Goal: Information Seeking & Learning: Check status

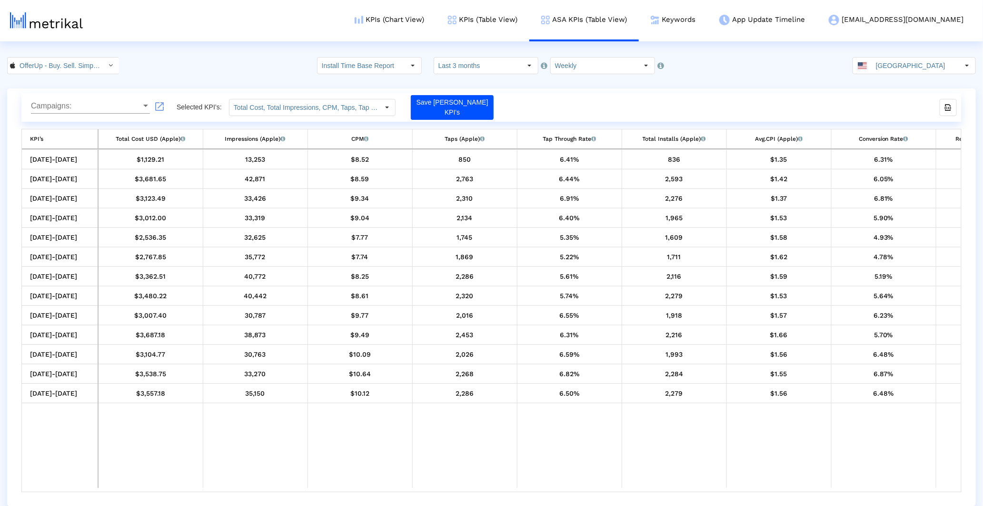
drag, startPoint x: 398, startPoint y: 488, endPoint x: 499, endPoint y: 488, distance: 100.9
click at [498, 488] on tr "Data grid" at bounding box center [845, 446] width 1647 height 85
click at [499, 488] on td "Data grid" at bounding box center [464, 446] width 105 height 85
drag, startPoint x: 505, startPoint y: 492, endPoint x: 632, endPoint y: 491, distance: 127.1
click at [628, 492] on div "10/05/25-10/11/25 $1,129.21 13,253 $8.52 850 6.41% 836 $1.35 6.31% 492 58.85% 3…" at bounding box center [491, 320] width 940 height 343
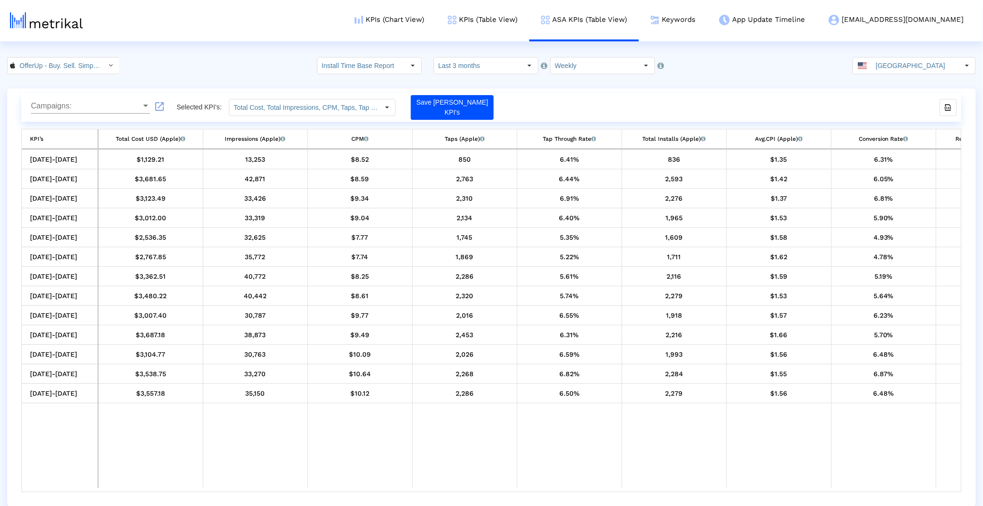
scroll to position [0, 707]
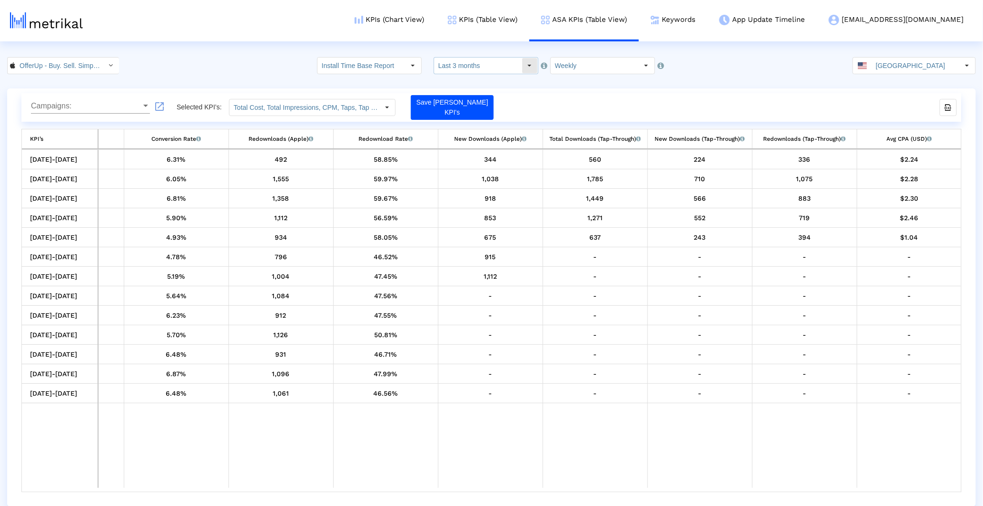
click at [405, 70] on input "Install Time Base Report" at bounding box center [361, 66] width 88 height 16
click at [378, 107] on input "Total Cost, Total Impressions, CPM, Taps, Tap Through Rate, Total Installs, Avg…" at bounding box center [303, 107] width 149 height 16
click at [451, 69] on input "Last 3 months" at bounding box center [478, 66] width 88 height 16
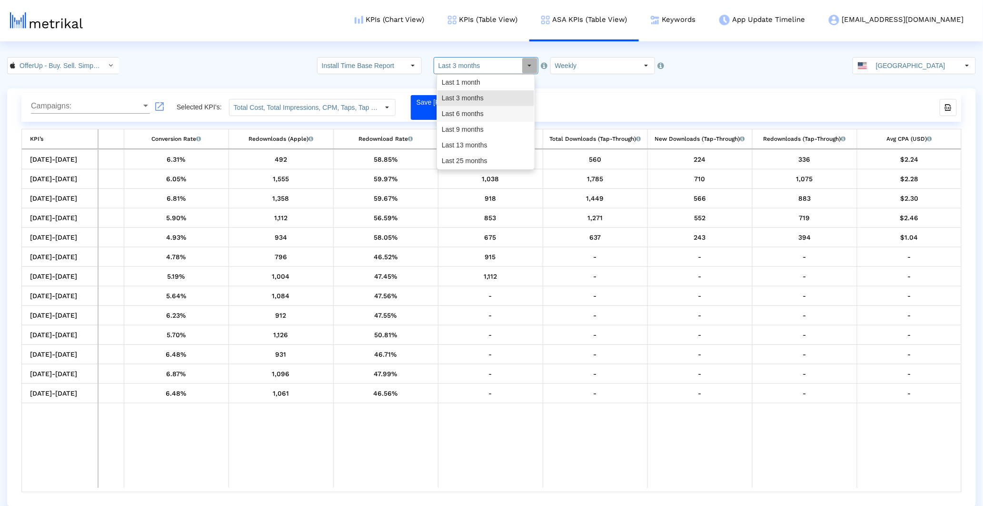
click at [497, 110] on div "Last 6 months" at bounding box center [485, 114] width 97 height 16
type input "Last 6 months"
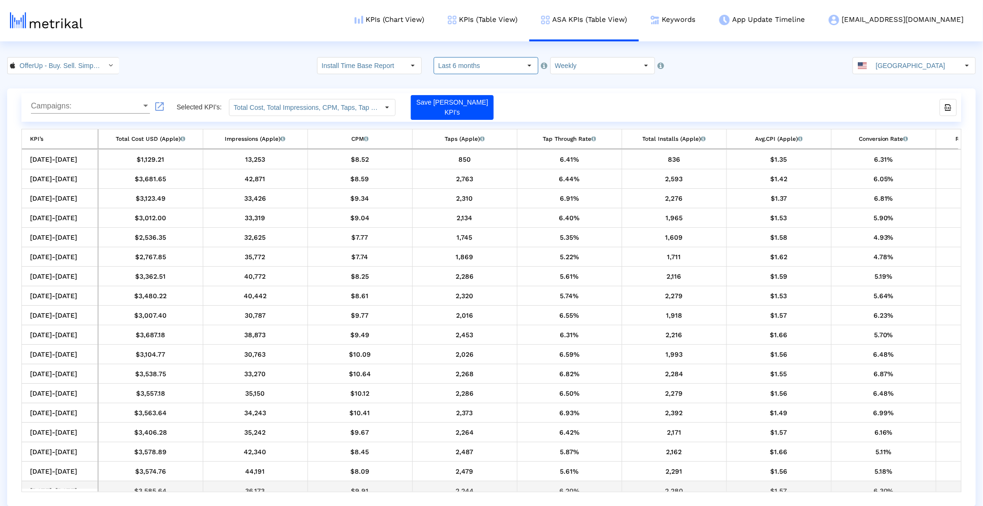
click at [550, 488] on td "6.20%" at bounding box center [569, 492] width 105 height 20
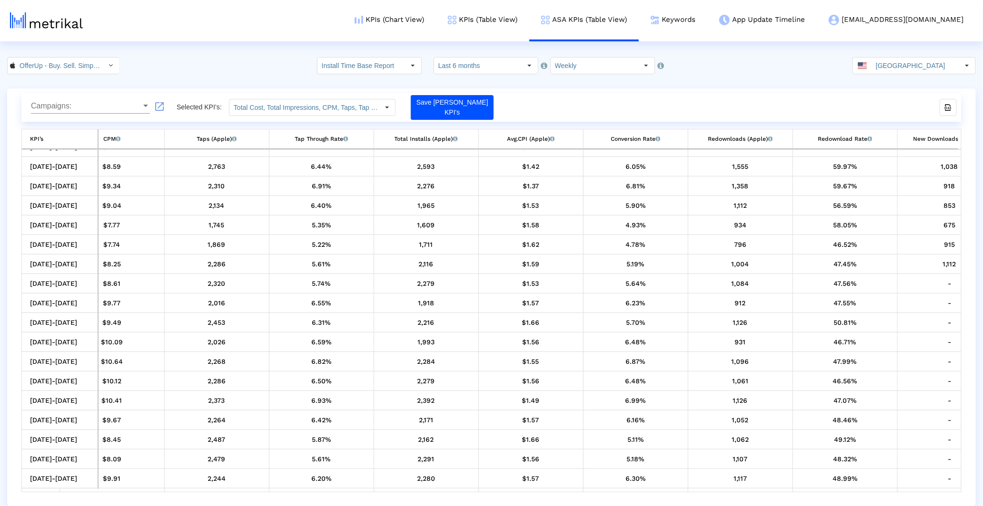
scroll to position [0, 118]
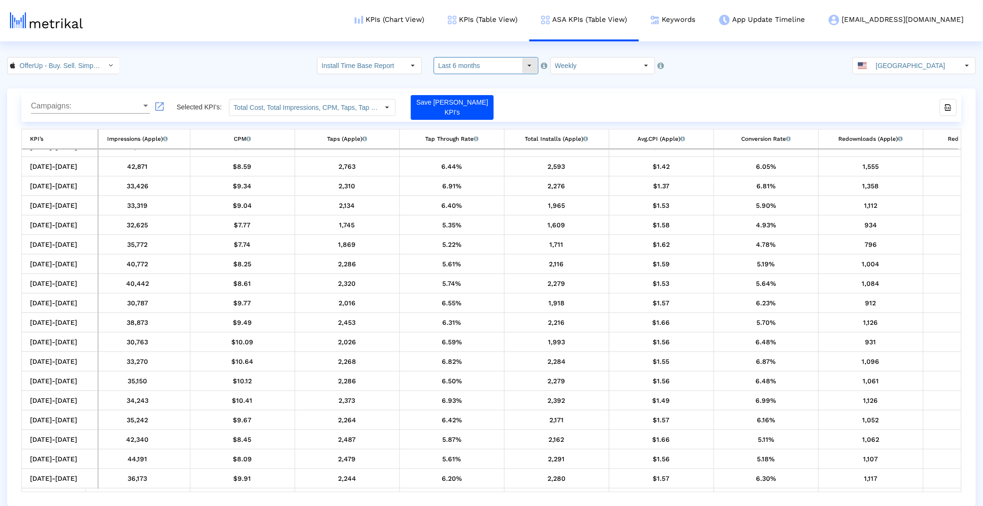
click at [473, 68] on input "Last 6 months" at bounding box center [478, 66] width 88 height 16
click at [574, 78] on crea-index "OfferUp - Buy. Sell. Simple. < 468996152 > Install Time Base Report Pull down t…" at bounding box center [491, 282] width 983 height 450
click at [574, 67] on input "Weekly" at bounding box center [595, 66] width 88 height 16
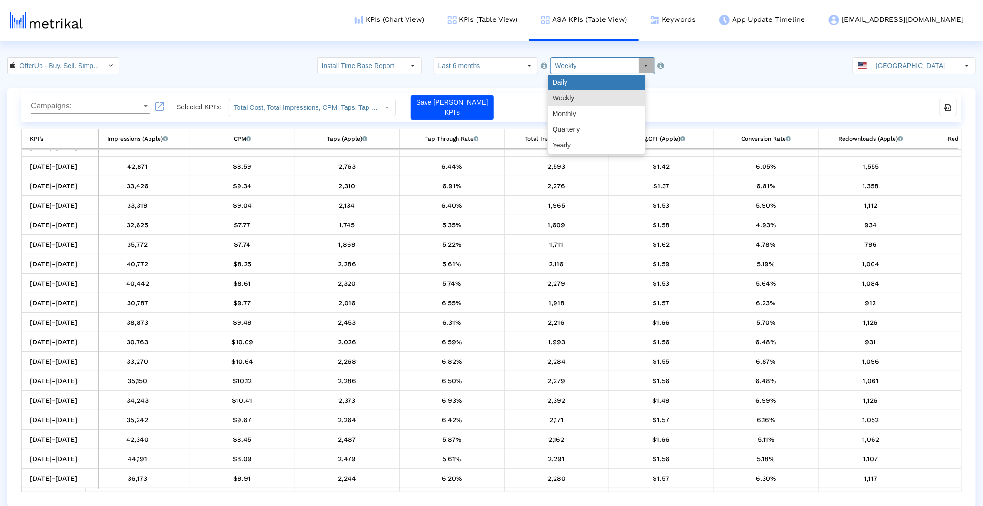
click at [572, 84] on div "Daily" at bounding box center [596, 83] width 97 height 16
type input "Daily"
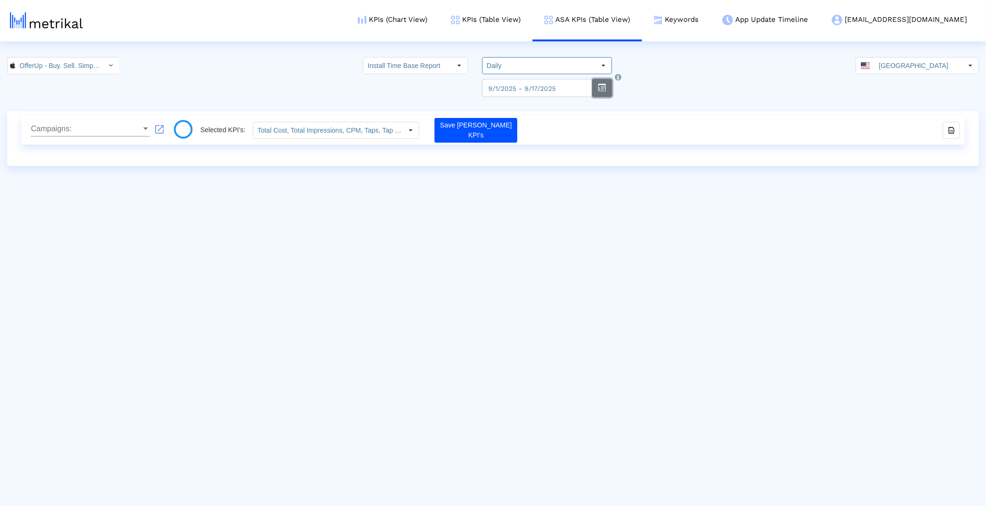
click at [600, 91] on button "button" at bounding box center [602, 88] width 20 height 18
select select "9"
select select "2025"
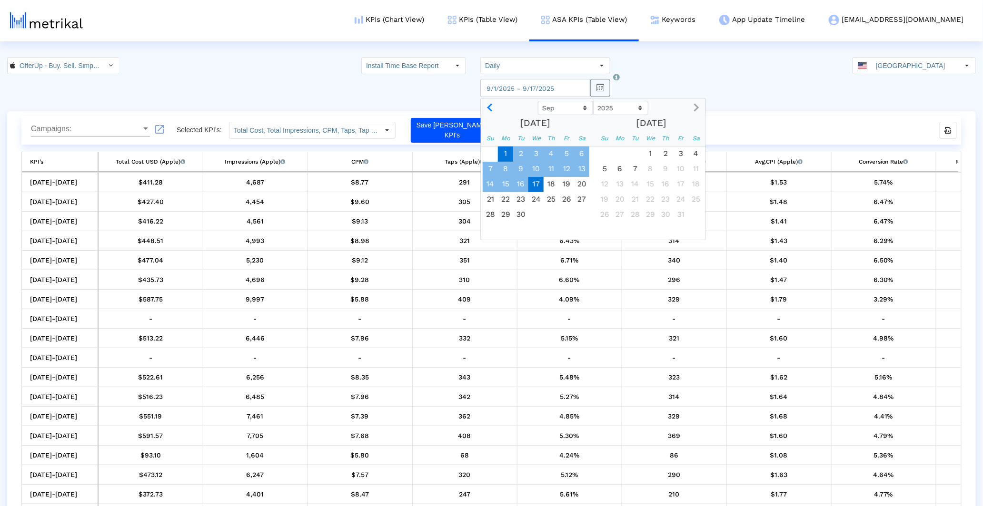
click at [501, 149] on span "1" at bounding box center [505, 154] width 15 height 15
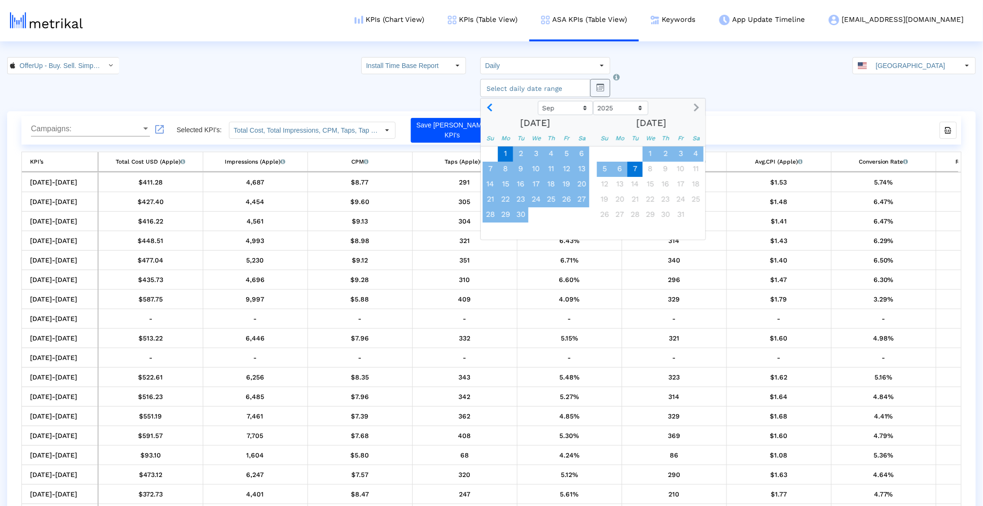
click at [634, 162] on span "7" at bounding box center [634, 169] width 15 height 15
type input "2025-10-07"
click at [358, 459] on div "$9.91" at bounding box center [360, 455] width 98 height 12
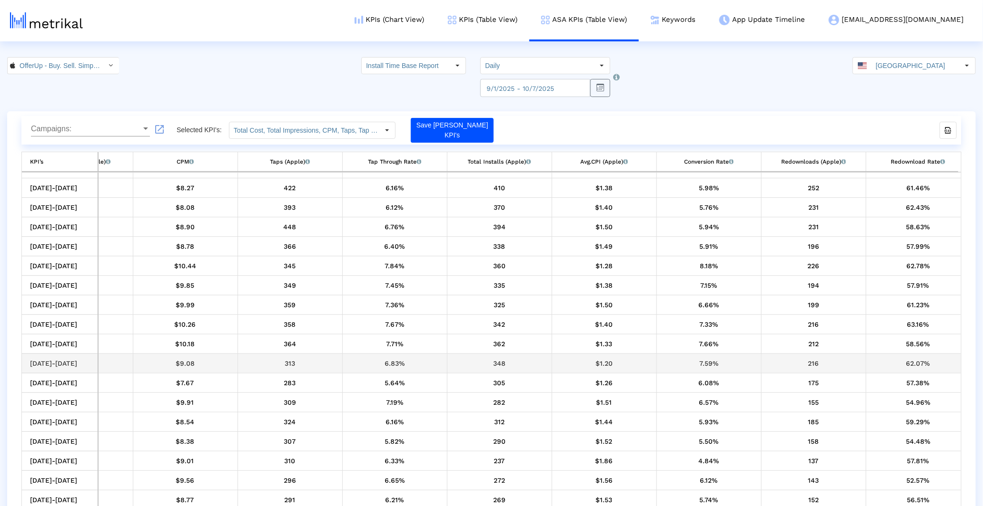
scroll to position [53, 533]
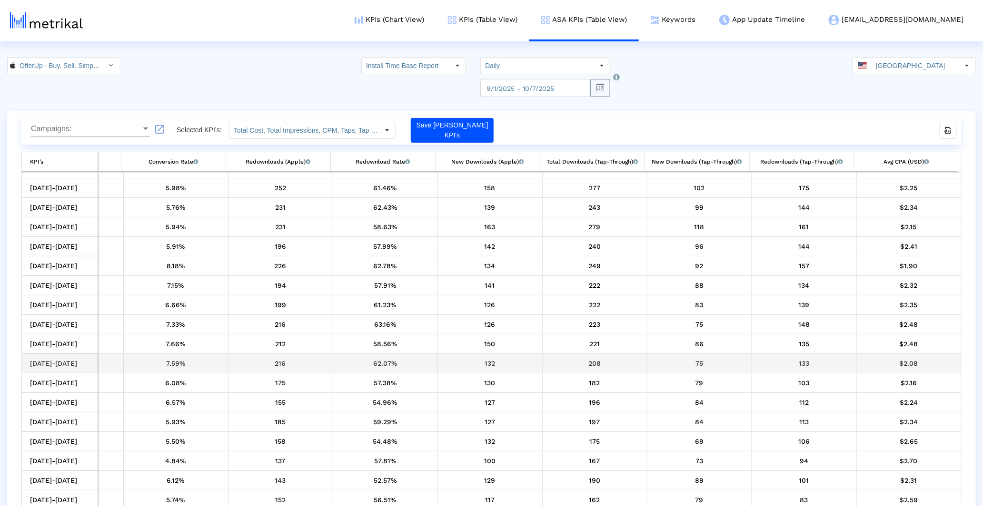
drag, startPoint x: 406, startPoint y: 365, endPoint x: 582, endPoint y: 363, distance: 176.6
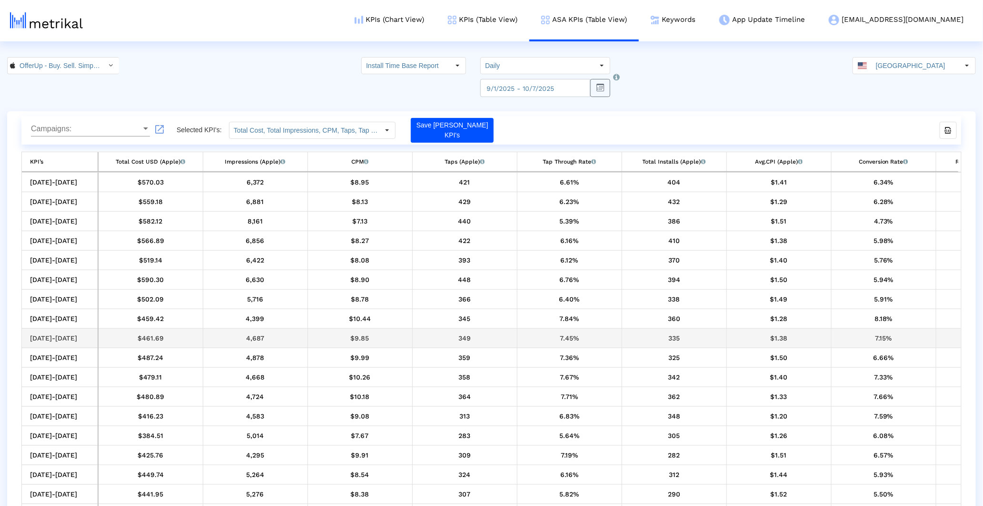
drag, startPoint x: 659, startPoint y: 336, endPoint x: 476, endPoint y: 329, distance: 182.9
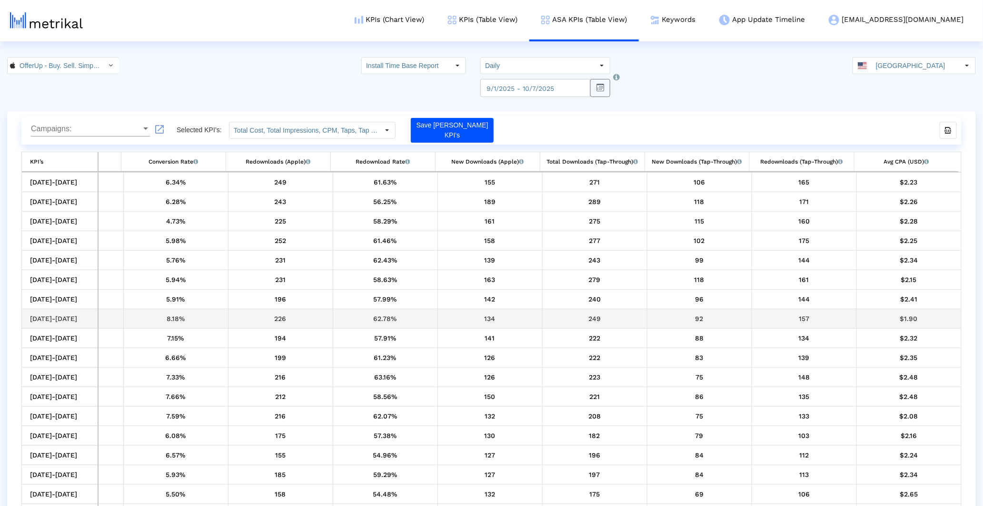
drag, startPoint x: 301, startPoint y: 317, endPoint x: 514, endPoint y: 316, distance: 212.8
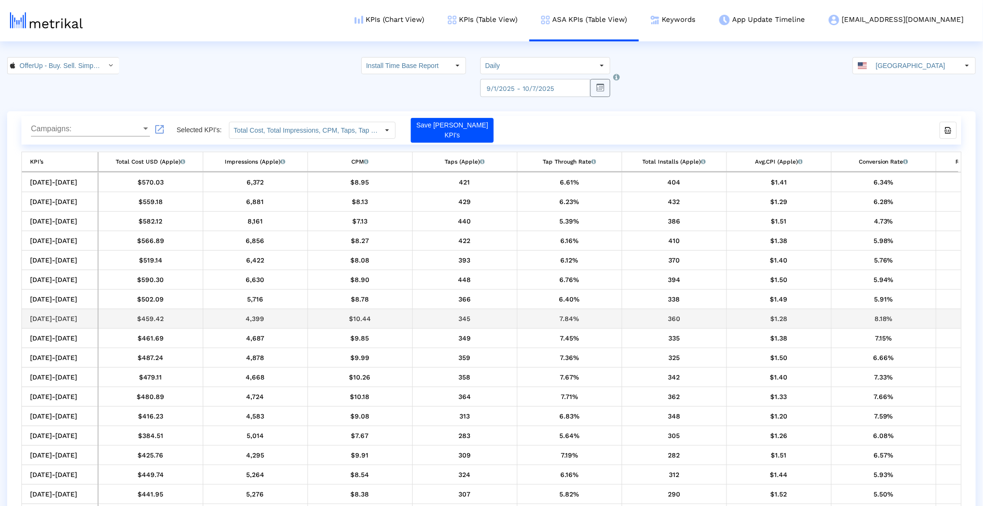
drag, startPoint x: 508, startPoint y: 316, endPoint x: 295, endPoint y: 309, distance: 212.9
